Goal: Task Accomplishment & Management: Complete application form

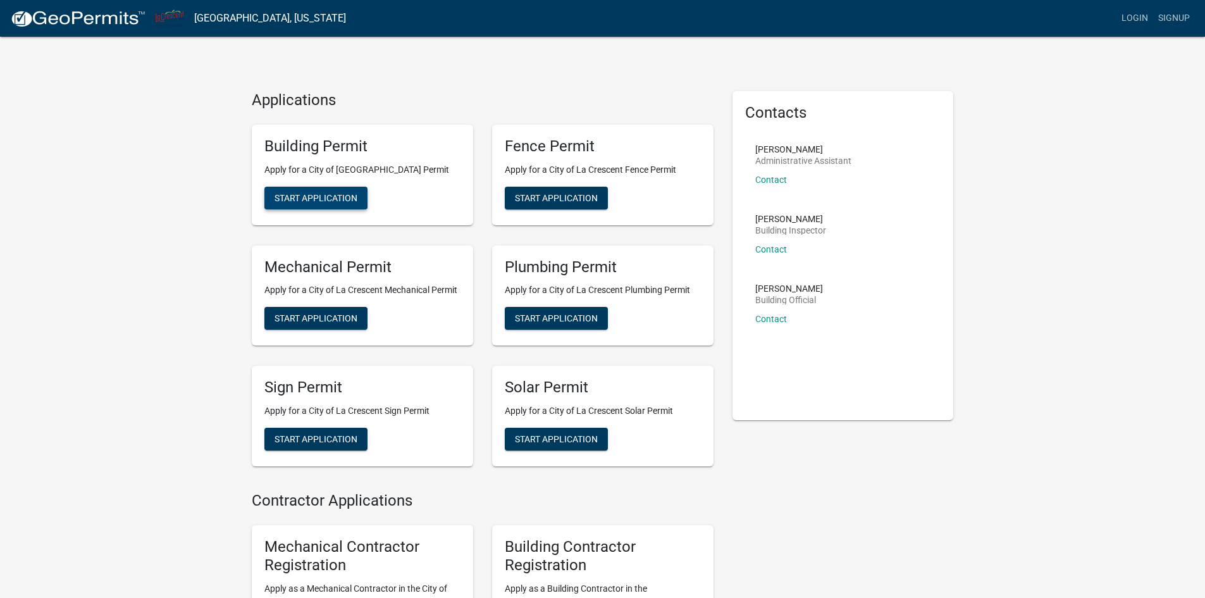
click at [310, 197] on span "Start Application" at bounding box center [315, 197] width 83 height 10
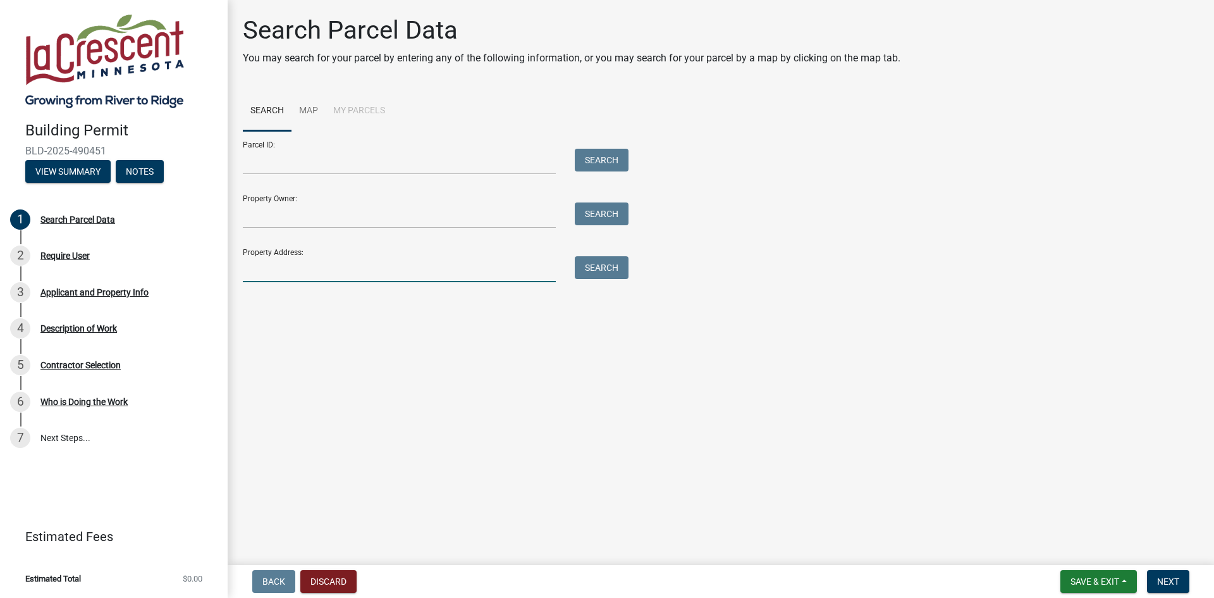
click at [319, 273] on input "Property Address:" at bounding box center [399, 269] width 313 height 26
click at [357, 277] on input "Property Address:" at bounding box center [399, 269] width 313 height 26
paste input "[STREET_ADDRESS]"
type input "[STREET_ADDRESS]"
click at [591, 270] on button "Search" at bounding box center [602, 267] width 54 height 23
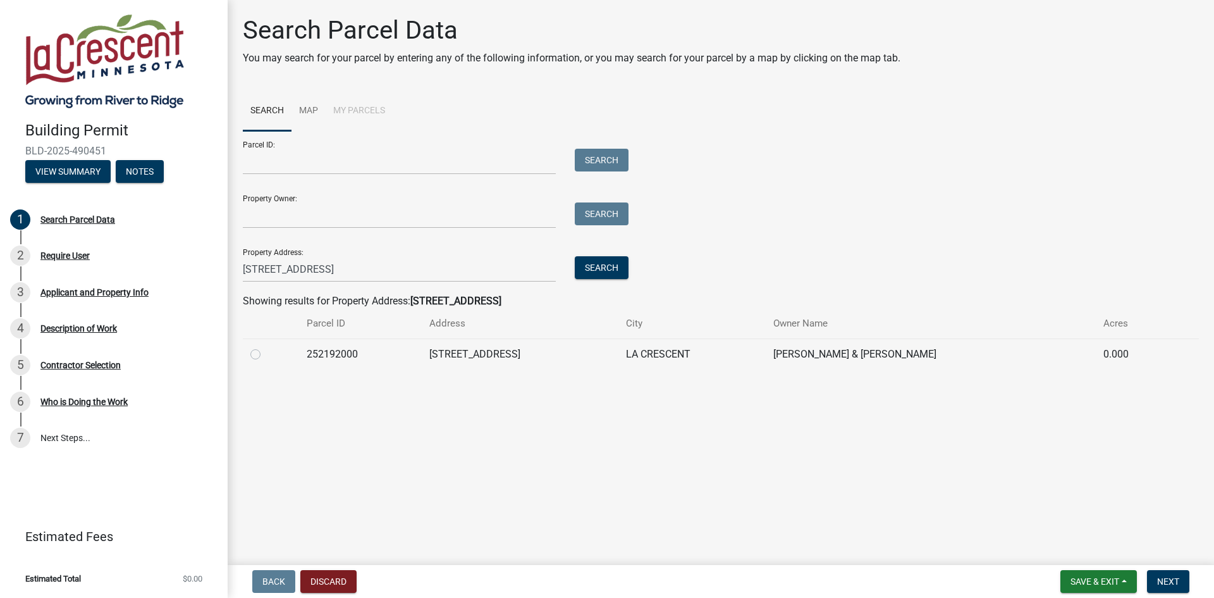
click at [266, 347] on label at bounding box center [266, 347] width 0 height 0
click at [266, 354] on input "radio" at bounding box center [270, 351] width 8 height 8
radio input "true"
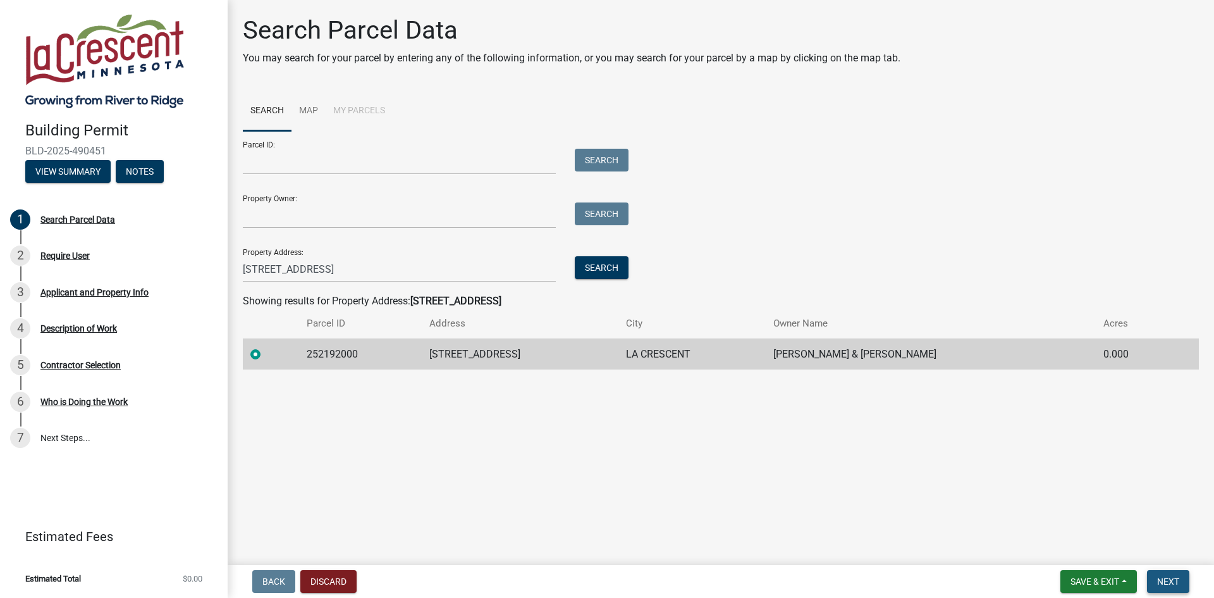
click at [1179, 581] on span "Next" at bounding box center [1168, 581] width 22 height 10
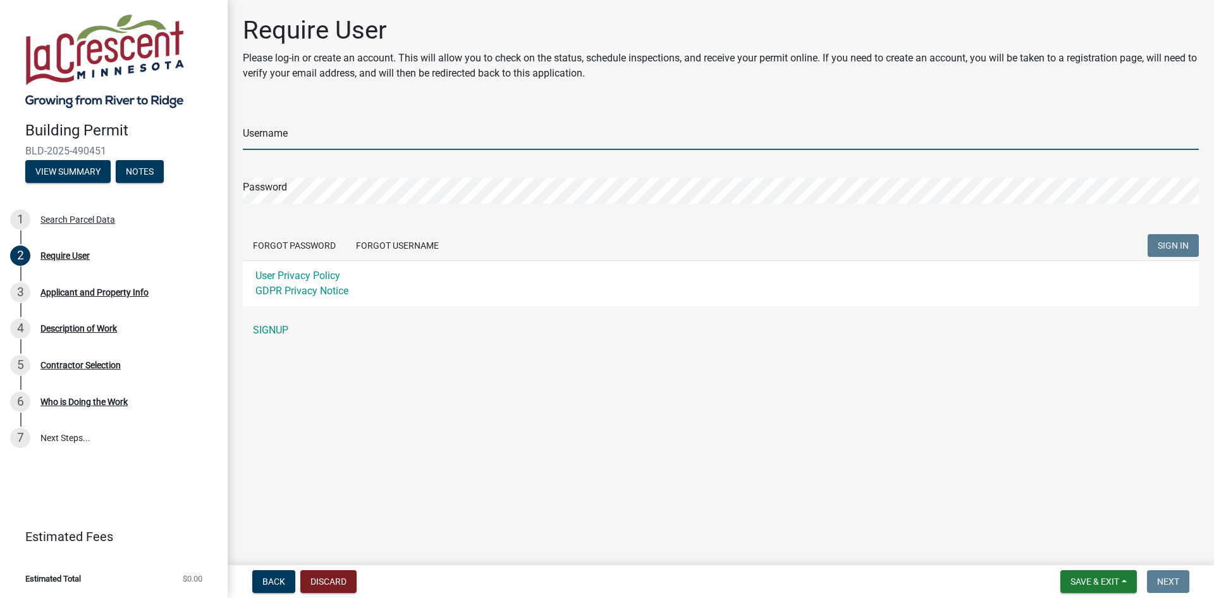
click at [322, 139] on input "Username" at bounding box center [721, 137] width 956 height 26
type input "The Board Store"
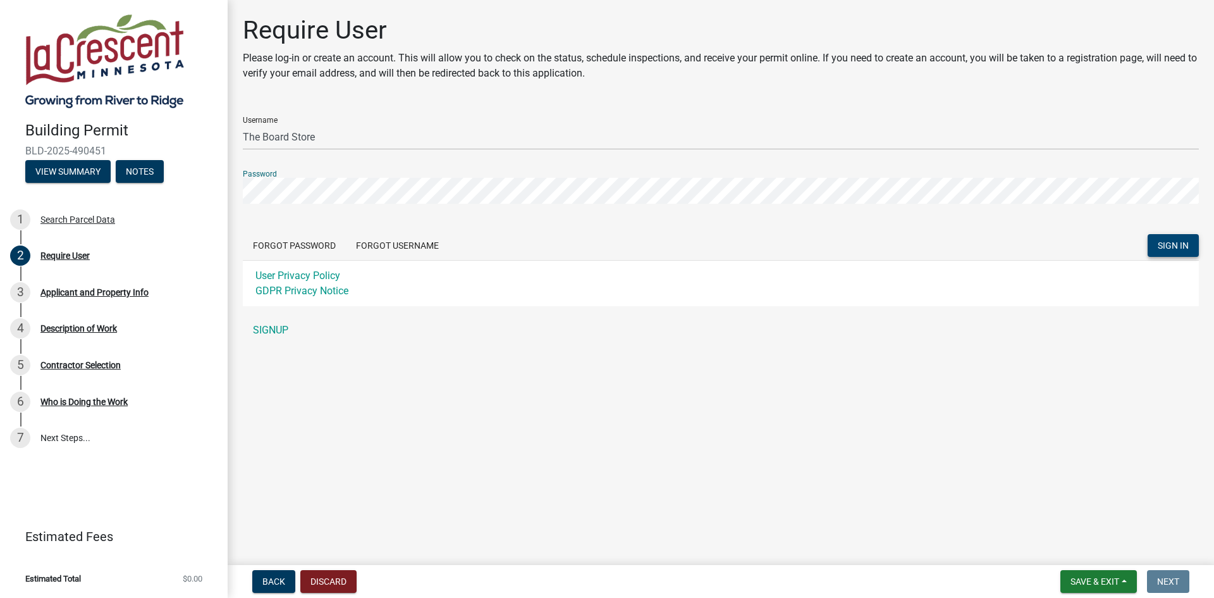
click at [1178, 242] on span "SIGN IN" at bounding box center [1173, 245] width 31 height 10
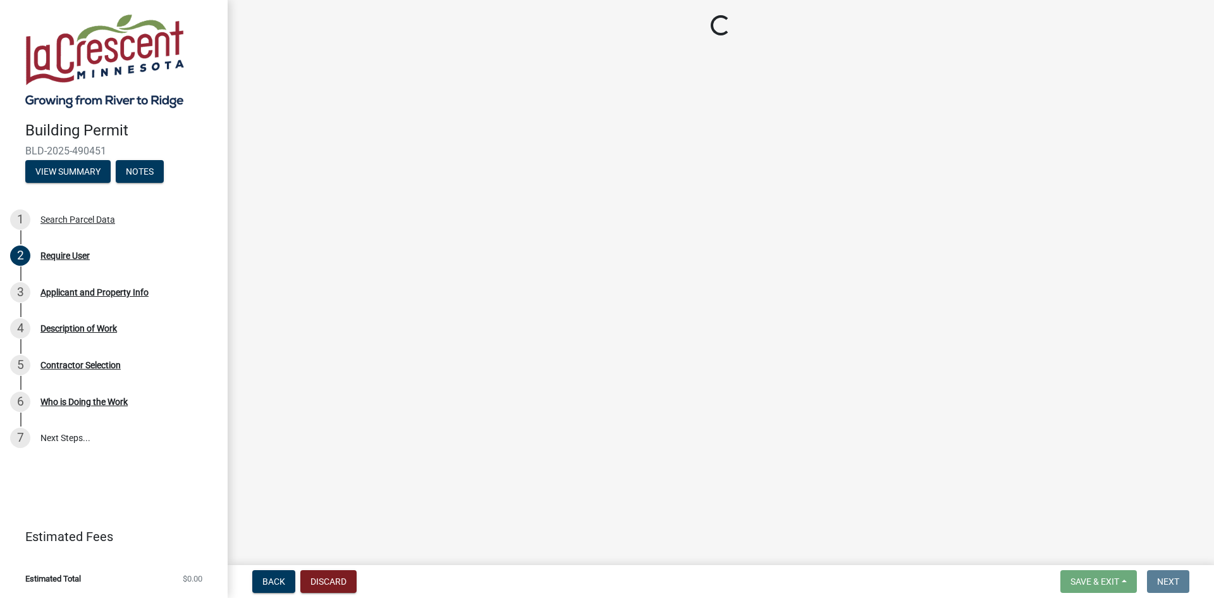
select select "e838c9e2-1e6e-4405-bddc-a3335cd38b08"
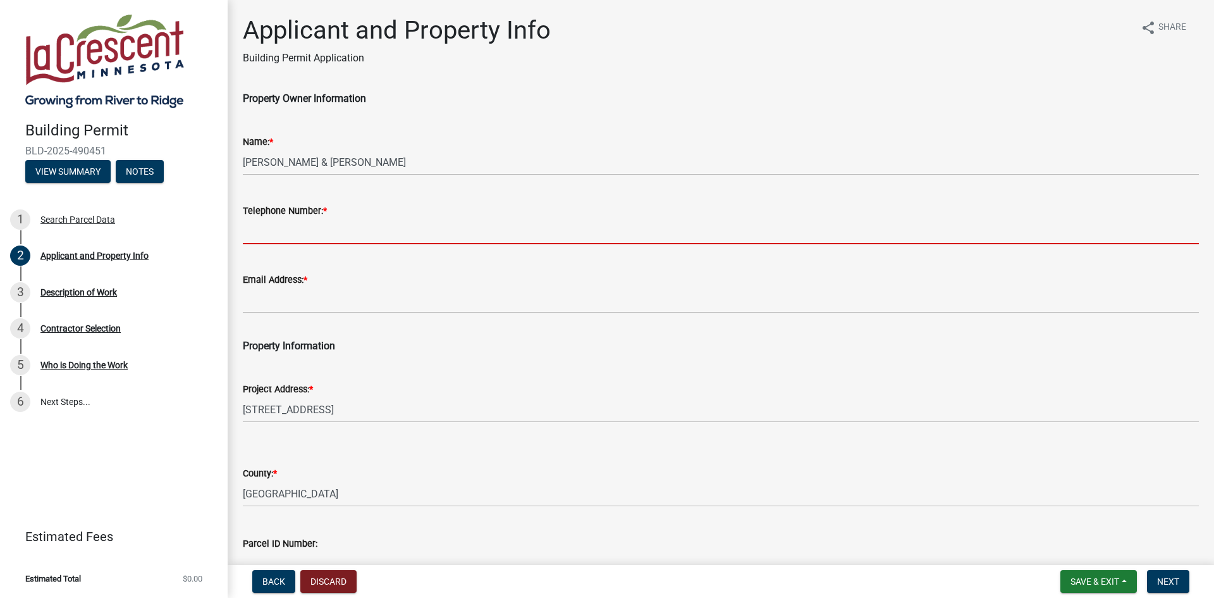
click at [284, 237] on input "Telephone Number: *" at bounding box center [721, 231] width 956 height 26
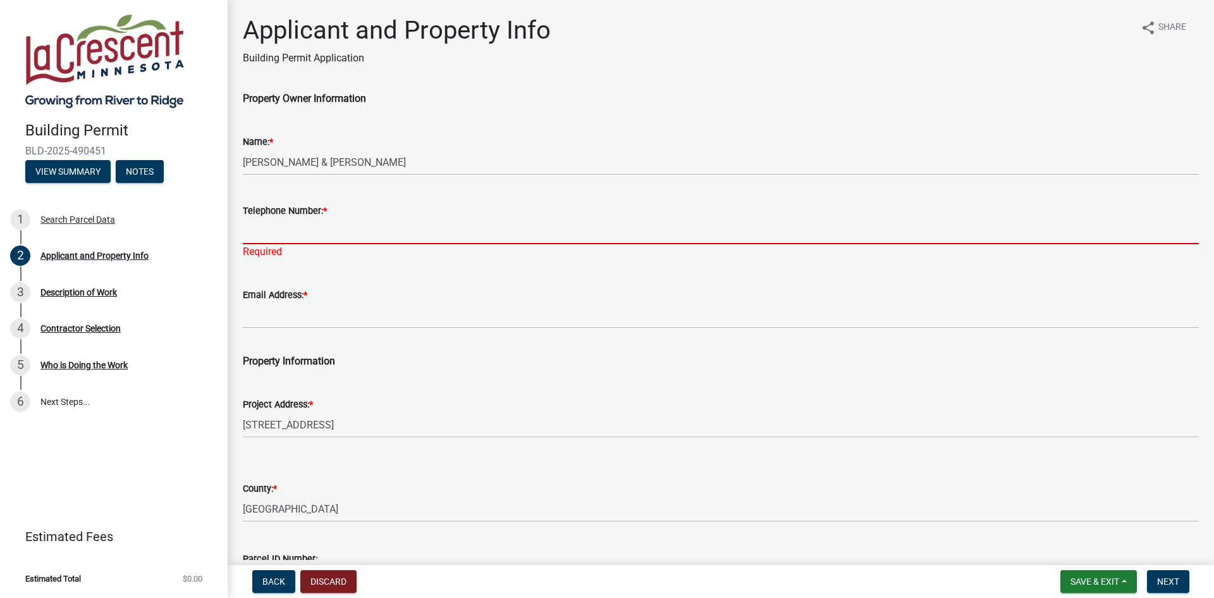
drag, startPoint x: 278, startPoint y: 230, endPoint x: 277, endPoint y: 237, distance: 7.7
click at [278, 231] on input "Telephone Number: *" at bounding box center [721, 231] width 956 height 26
paste input "[PHONE_NUMBER]"
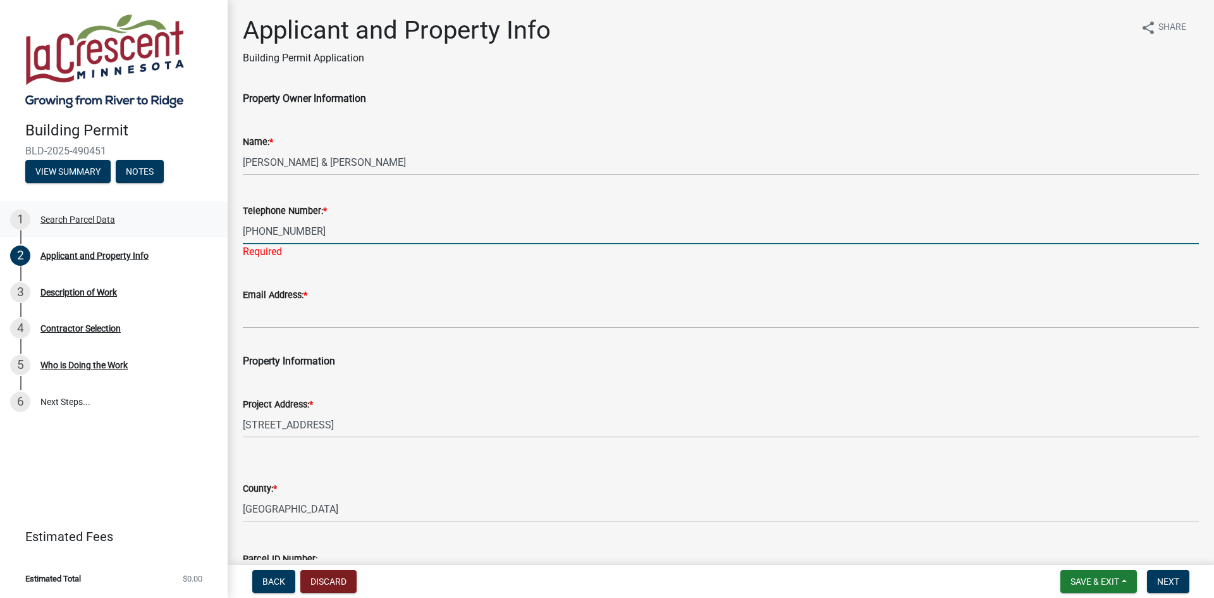
type input "[PHONE_NUMBER]"
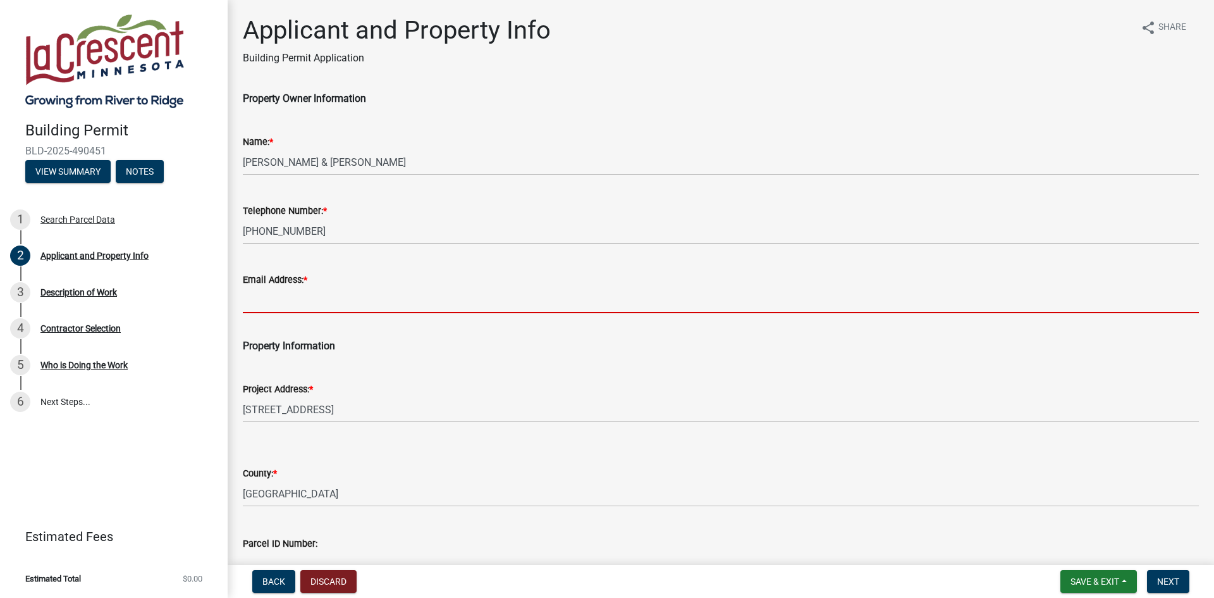
click at [255, 303] on input "Email Address: *" at bounding box center [721, 300] width 956 height 26
paste input "[EMAIL_ADDRESS][DOMAIN_NAME]"
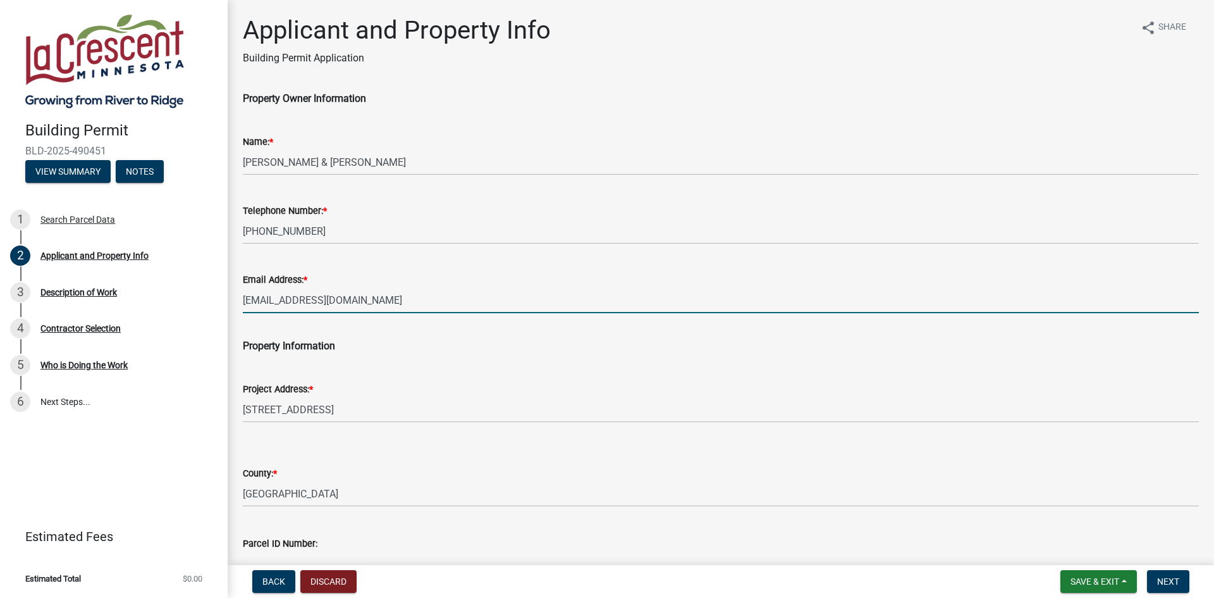
type input "[EMAIL_ADDRESS][DOMAIN_NAME]"
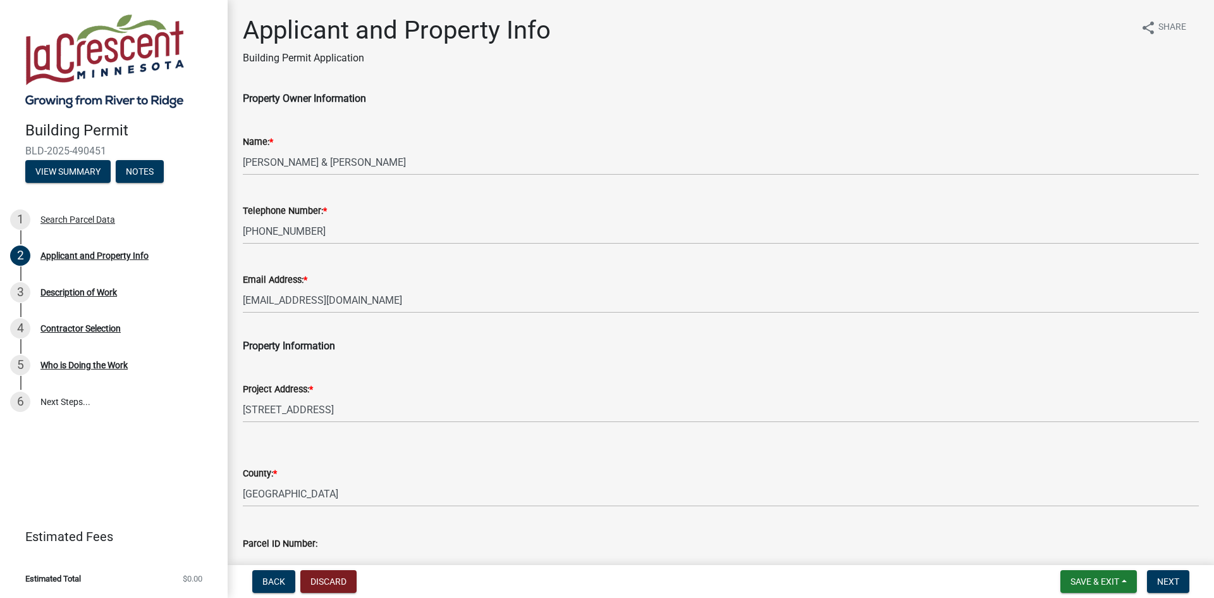
click at [455, 353] on p "Property Information" at bounding box center [721, 345] width 956 height 15
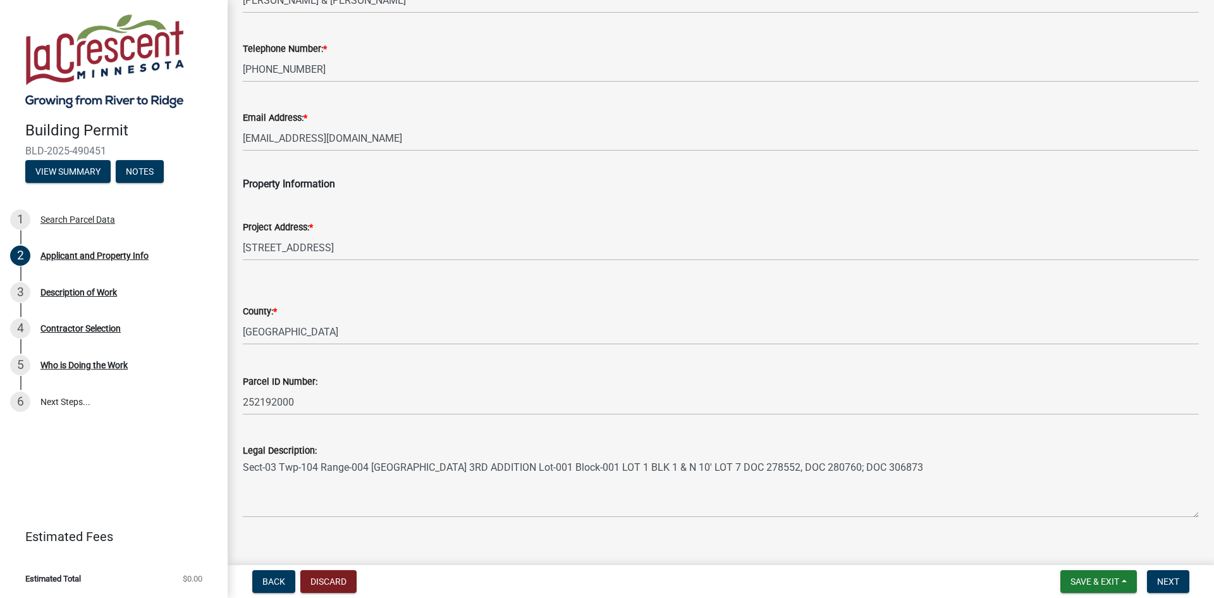
scroll to position [179, 0]
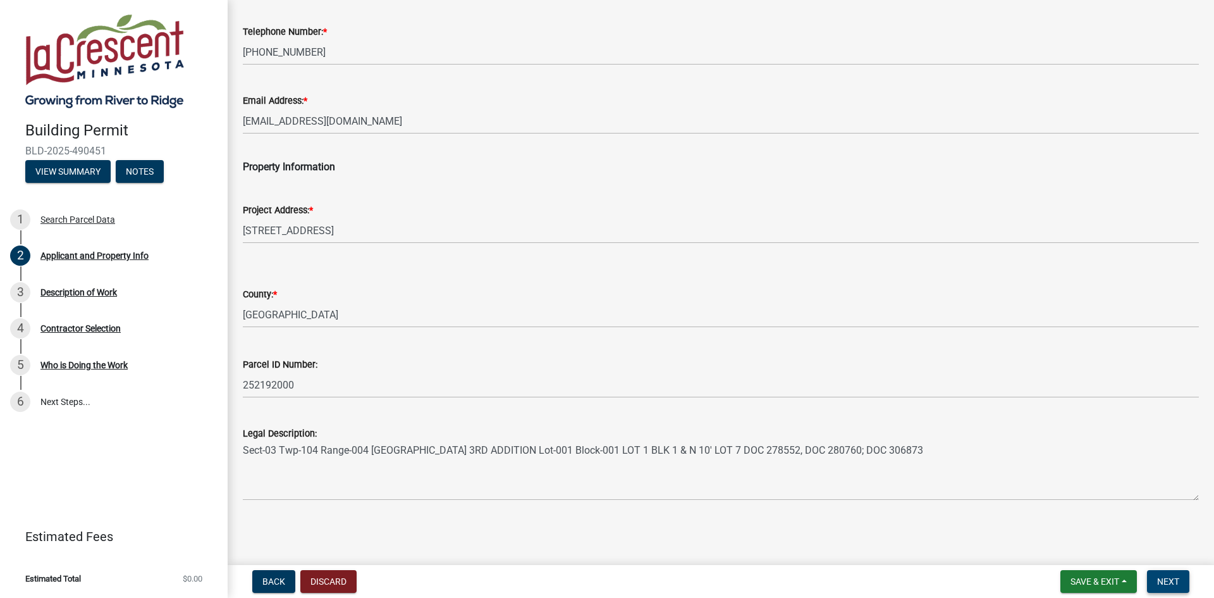
click at [1167, 583] on span "Next" at bounding box center [1168, 581] width 22 height 10
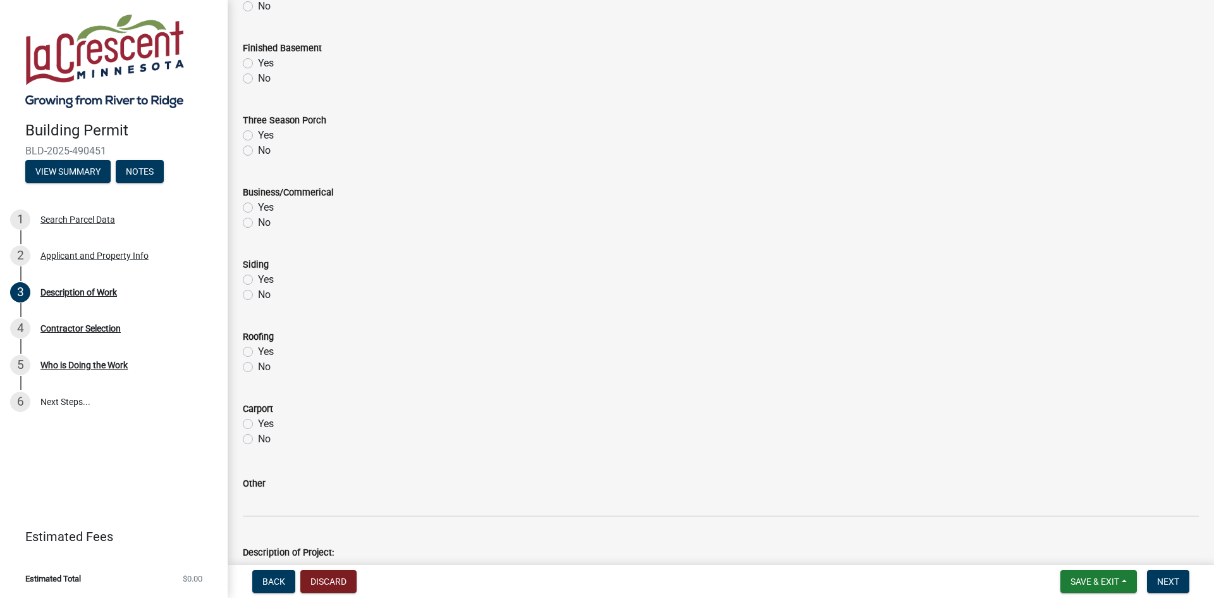
scroll to position [498, 0]
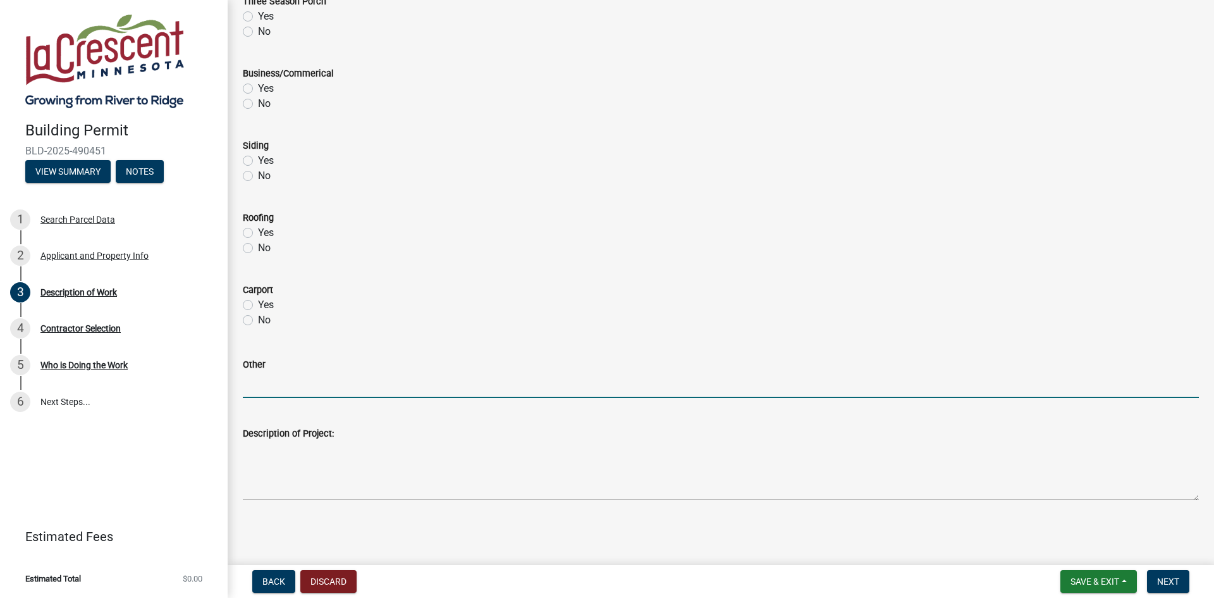
click at [281, 389] on input "Other" at bounding box center [721, 385] width 956 height 26
click at [280, 392] on input "Other" at bounding box center [721, 385] width 956 height 26
drag, startPoint x: 355, startPoint y: 389, endPoint x: 217, endPoint y: 379, distance: 138.8
click at [217, 379] on div "Building Permit BLD-2025-490451 View Summary Notes 1 Search Parcel Data 2 Appli…" at bounding box center [607, 299] width 1214 height 598
type input "replace entry door"
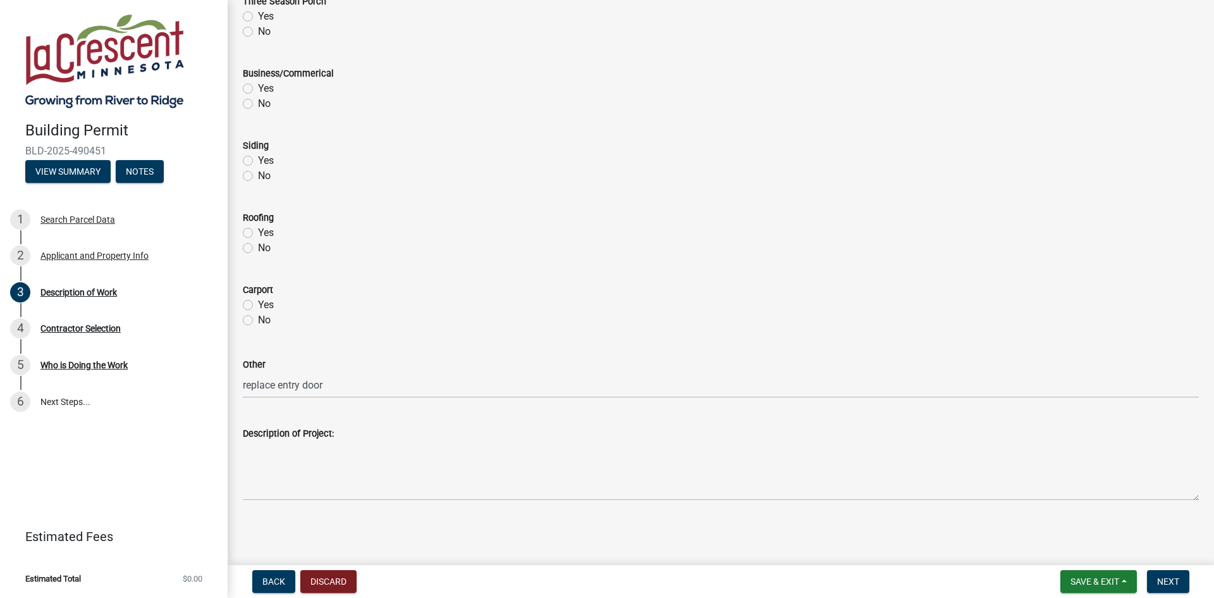
click at [711, 247] on div "No" at bounding box center [721, 247] width 956 height 15
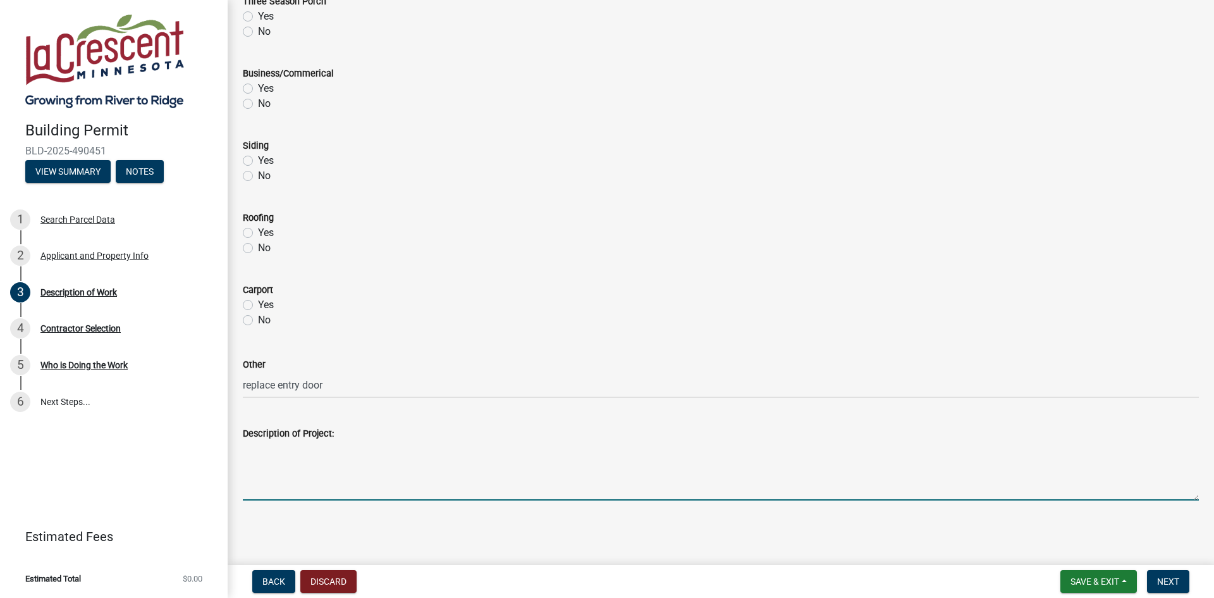
click at [334, 497] on textarea "Description of Project:" at bounding box center [721, 470] width 956 height 59
paste textarea "replace entry door"
type textarea "replace entry door"
drag, startPoint x: 1169, startPoint y: 581, endPoint x: 961, endPoint y: 433, distance: 255.5
click at [1171, 581] on span "Next" at bounding box center [1168, 581] width 22 height 10
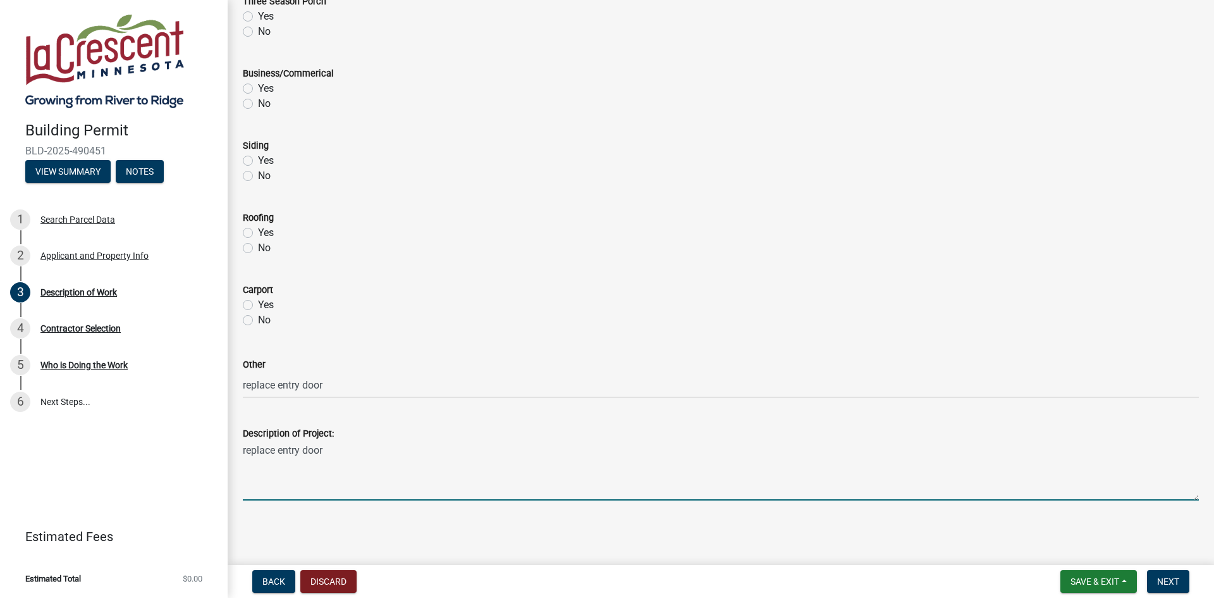
scroll to position [0, 0]
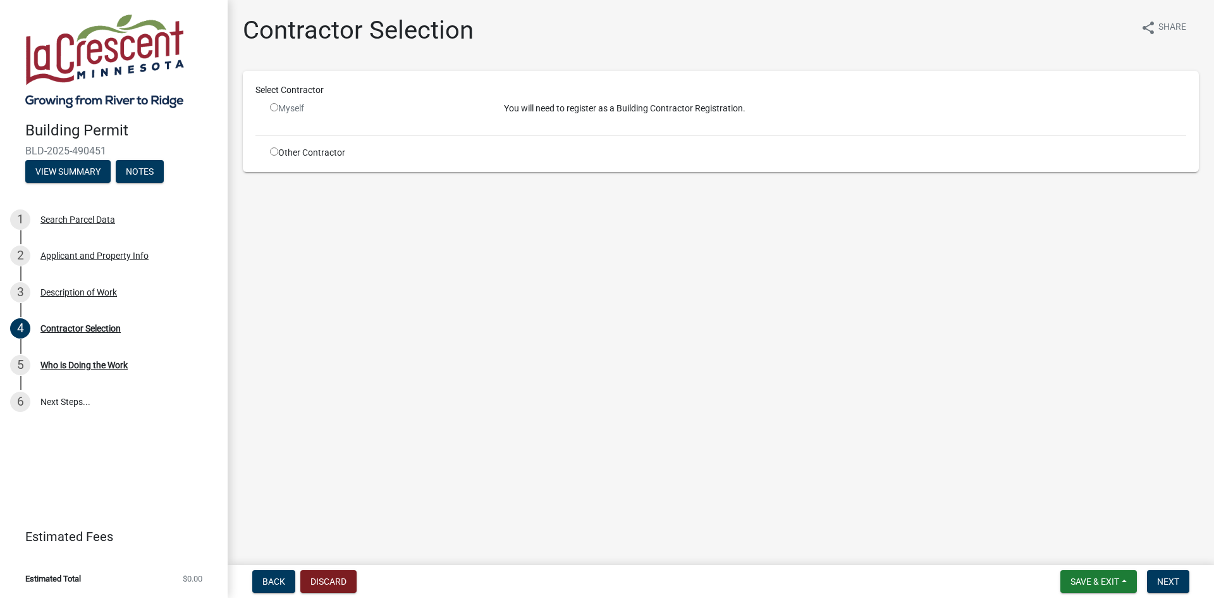
click at [586, 111] on p "You will need to register as a Building Contractor Registration." at bounding box center [845, 108] width 682 height 13
click at [272, 152] on input "radio" at bounding box center [274, 151] width 8 height 8
radio input "true"
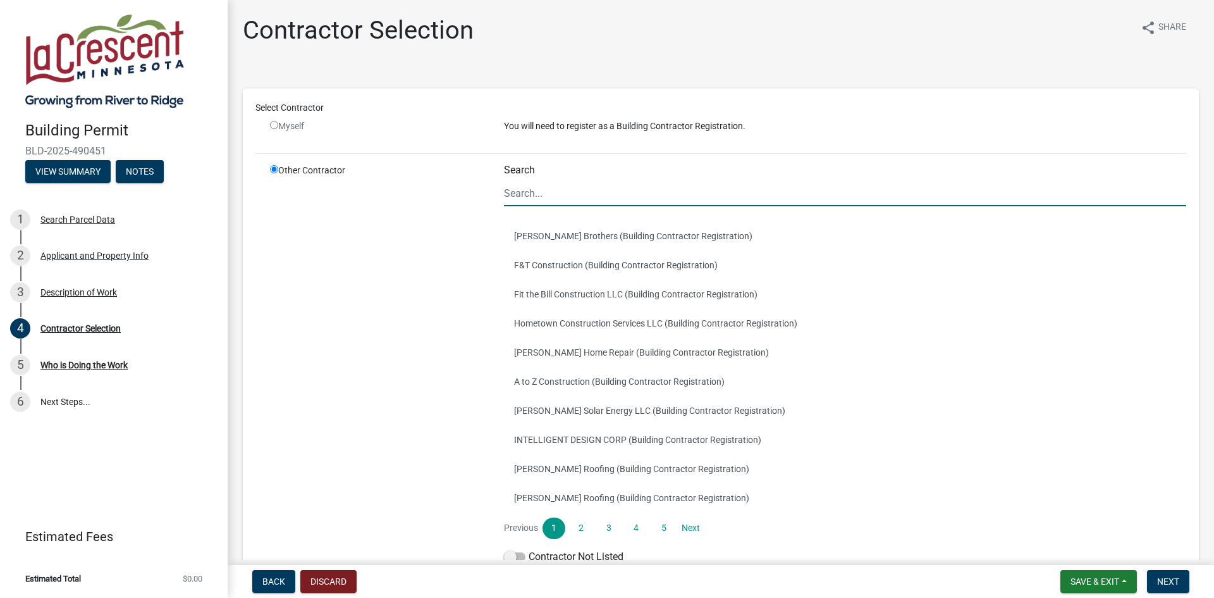
click at [591, 189] on input "Search" at bounding box center [845, 193] width 682 height 26
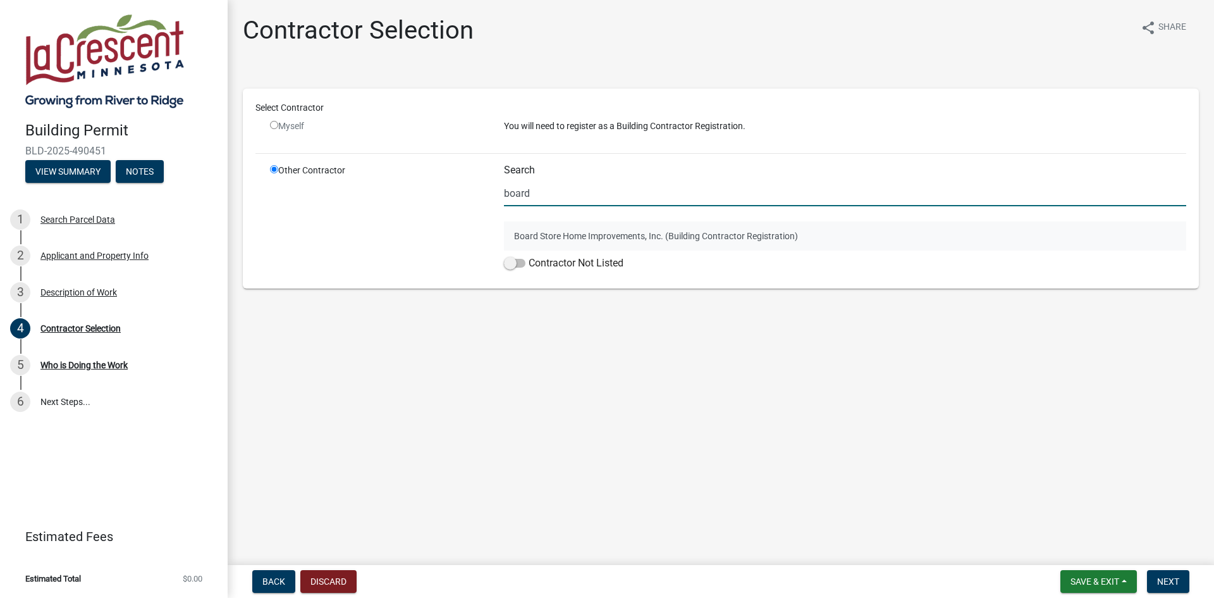
type input "board"
click at [576, 237] on button "Board Store Home Improvements, Inc. (Building Contractor Registration)" at bounding box center [845, 235] width 682 height 29
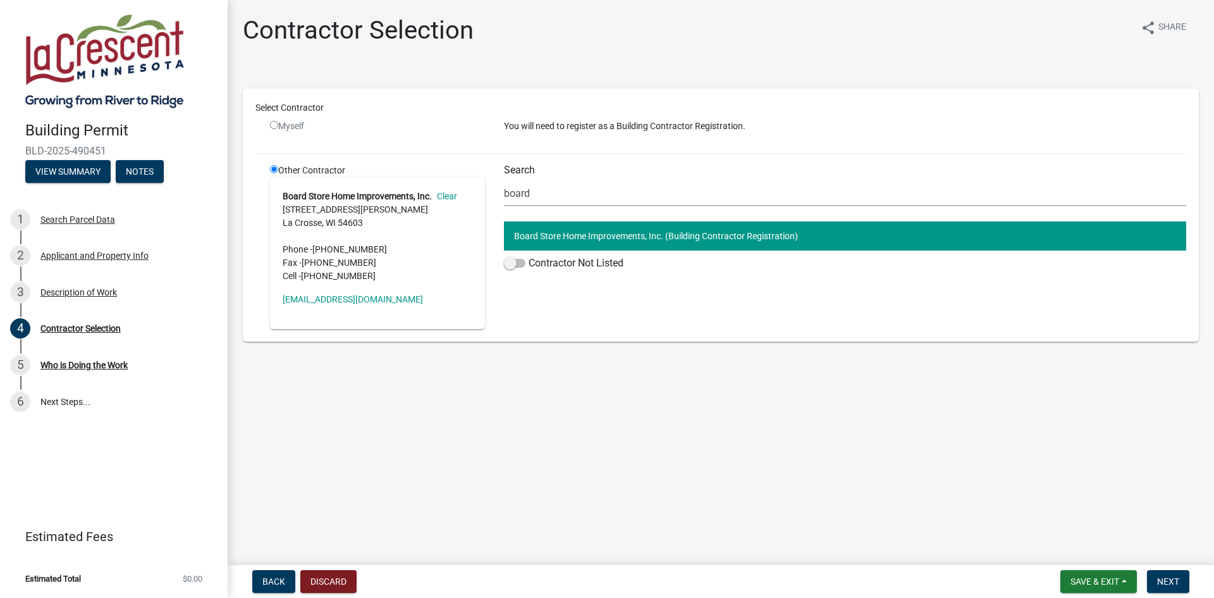
click at [552, 424] on main "Contractor Selection share Share Select Contractor Myself You will need to regi…" at bounding box center [721, 280] width 987 height 560
click at [1165, 584] on span "Next" at bounding box center [1168, 581] width 22 height 10
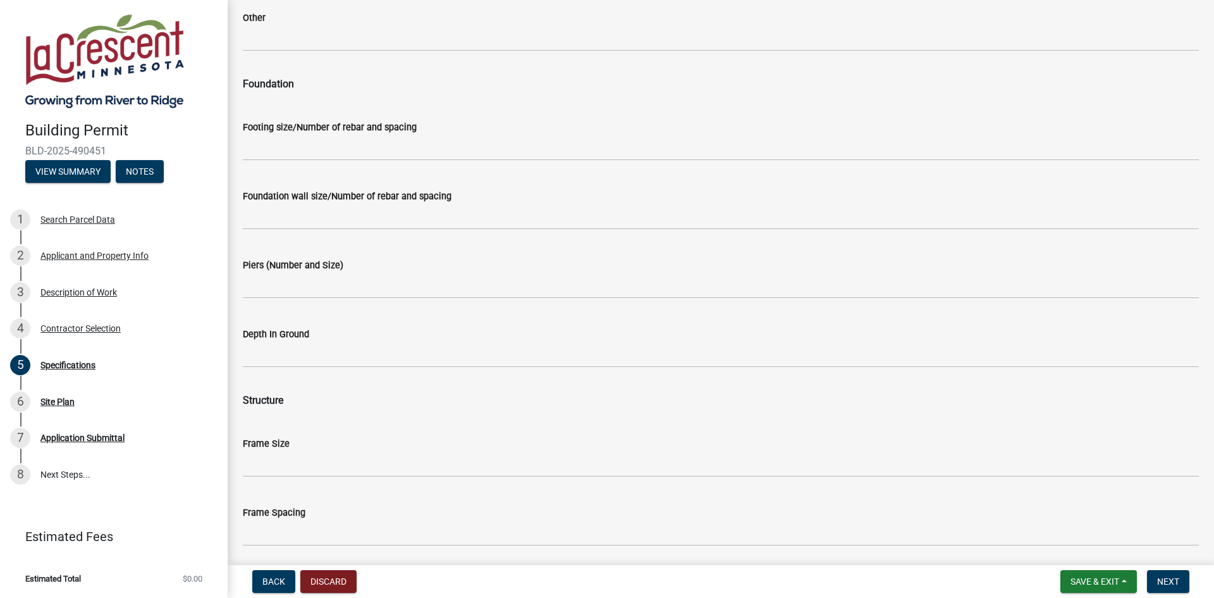
scroll to position [569, 0]
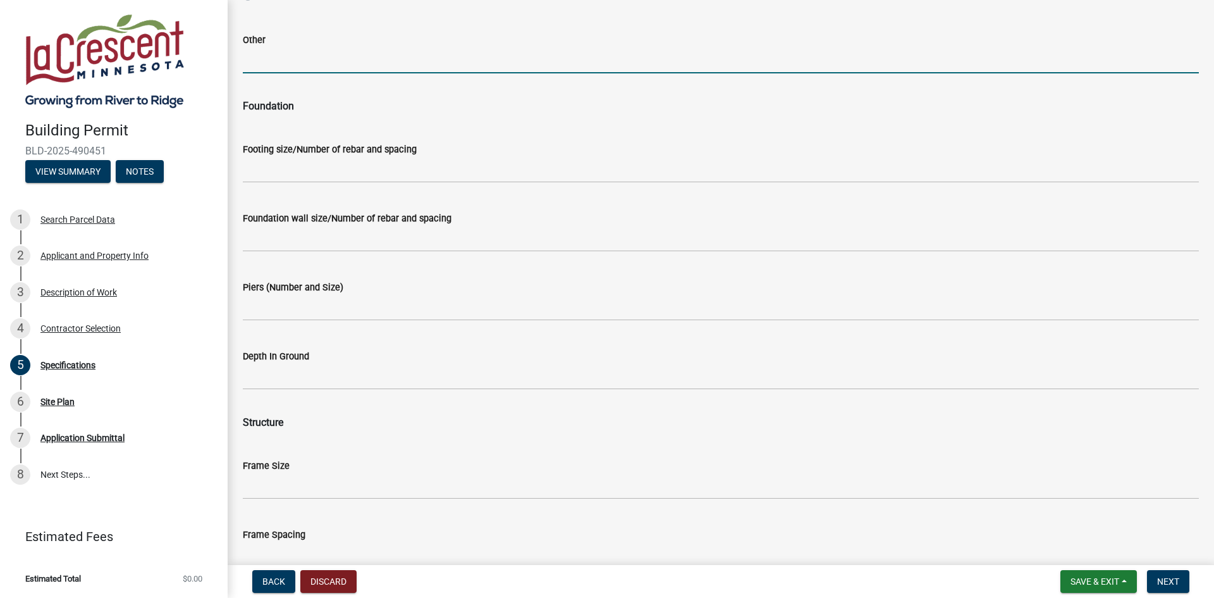
click at [342, 63] on input "Other" at bounding box center [721, 60] width 956 height 26
paste input "replace entry door"
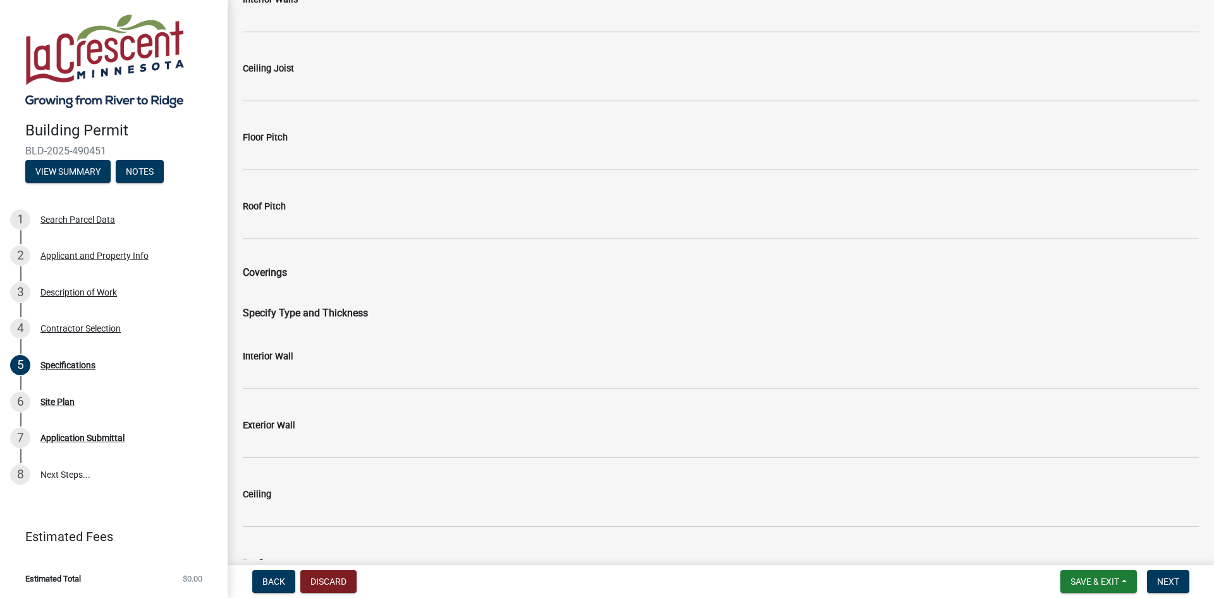
scroll to position [1897, 0]
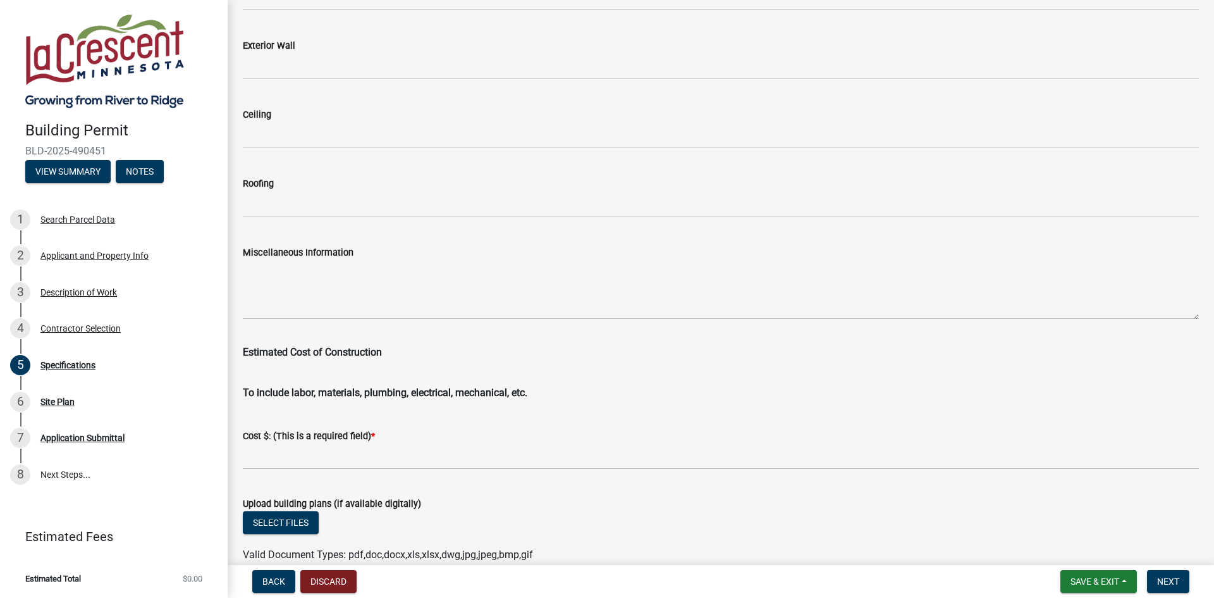
type input "replace entry door"
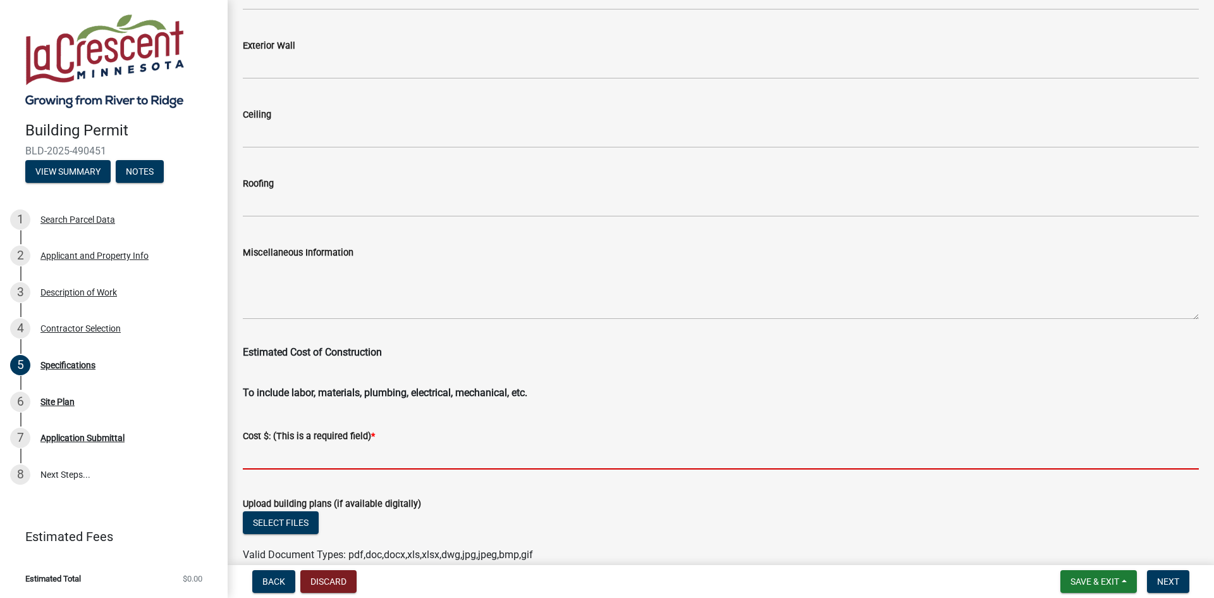
click at [341, 454] on input "text" at bounding box center [721, 456] width 956 height 26
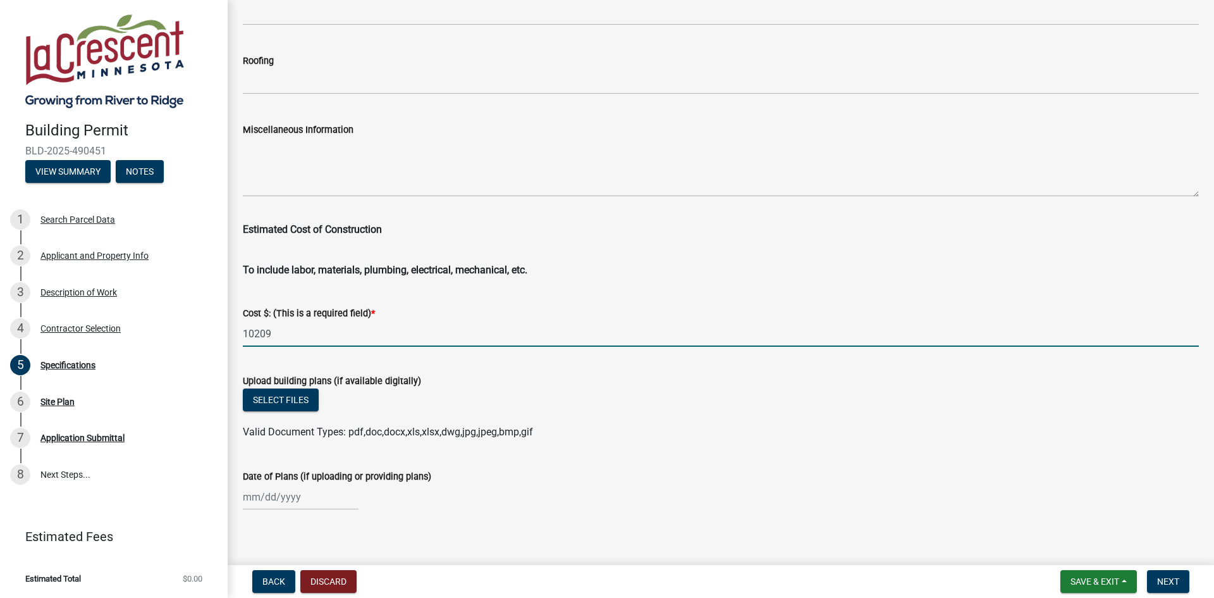
scroll to position [2024, 0]
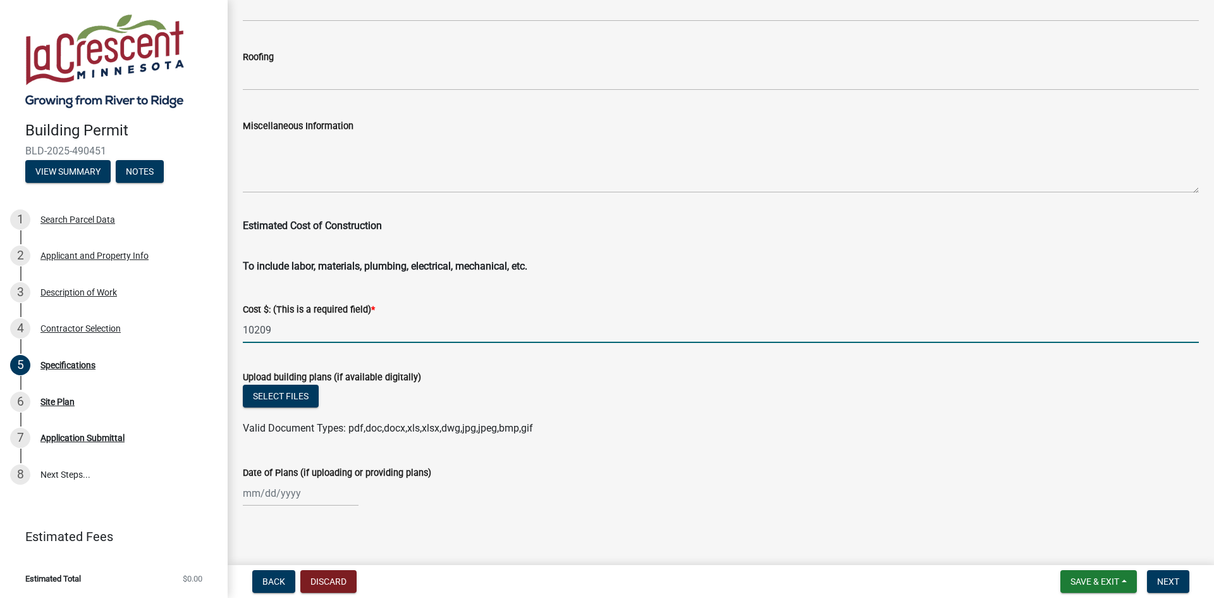
type input "10209"
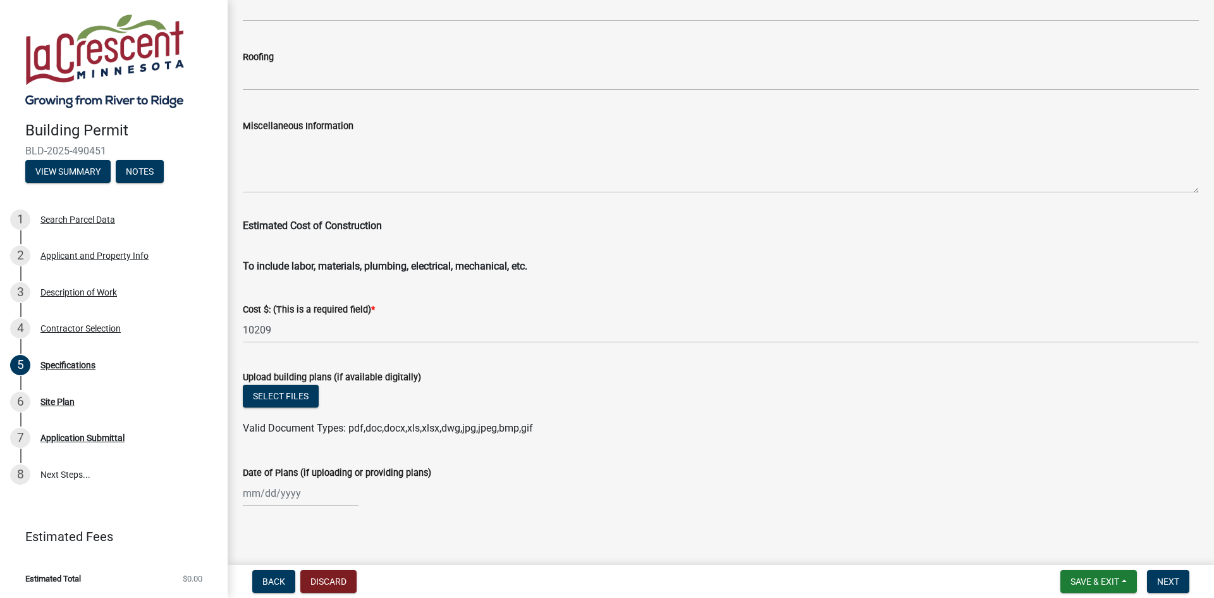
click at [710, 438] on wm-data-entity-input "Upload building plans (if available digitally) Select files Valid Document Type…" at bounding box center [721, 400] width 956 height 93
click at [1172, 583] on span "Next" at bounding box center [1168, 581] width 22 height 10
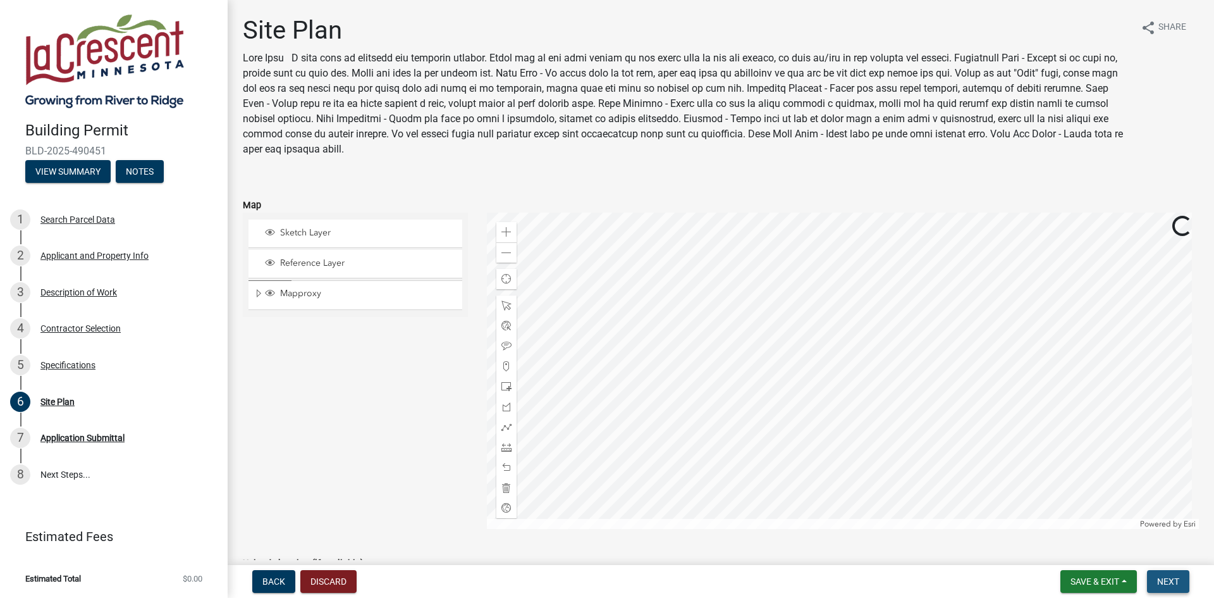
click at [1172, 583] on span "Next" at bounding box center [1168, 581] width 22 height 10
click at [1173, 581] on span "Next" at bounding box center [1168, 581] width 22 height 10
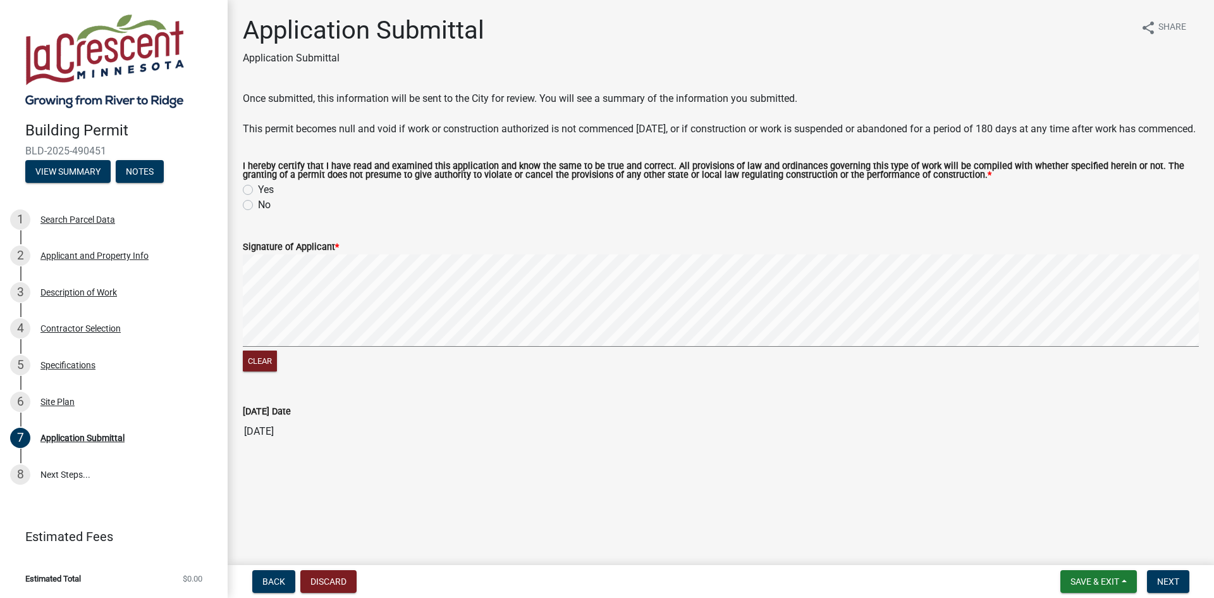
click at [258, 197] on label "Yes" at bounding box center [266, 189] width 16 height 15
click at [258, 190] on input "Yes" at bounding box center [262, 186] width 8 height 8
radio input "true"
click at [1162, 579] on span "Next" at bounding box center [1168, 581] width 22 height 10
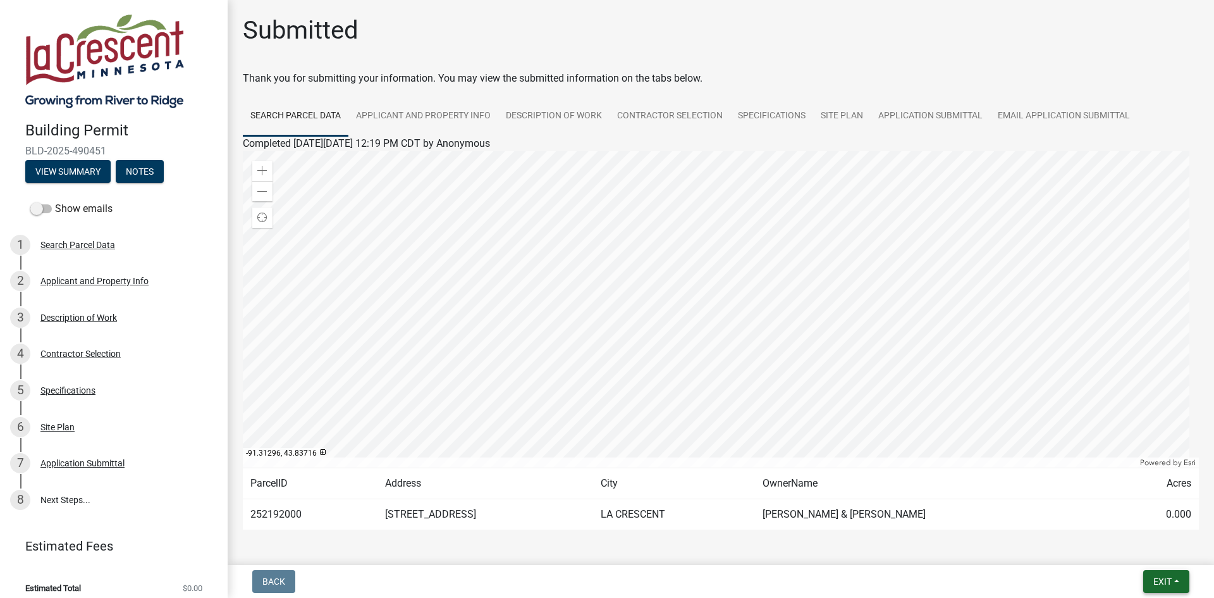
click at [1158, 575] on button "Exit" at bounding box center [1166, 581] width 46 height 23
click at [1134, 548] on button "Save & Exit" at bounding box center [1138, 548] width 101 height 30
